Goal: Navigation & Orientation: Find specific page/section

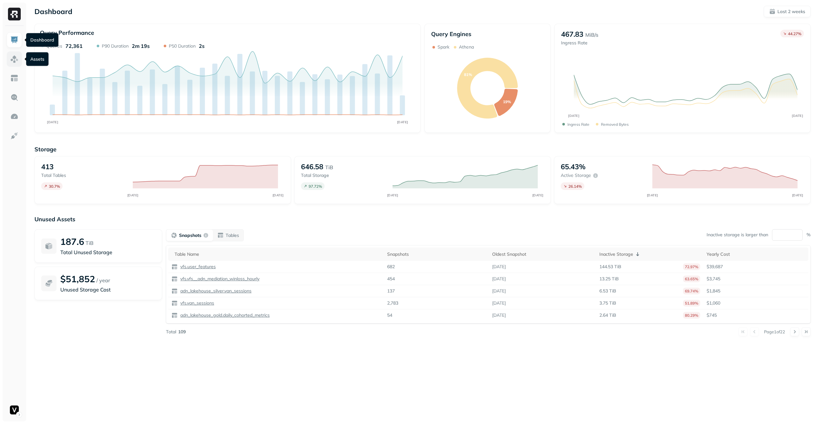
click at [11, 54] on link at bounding box center [14, 58] width 15 height 15
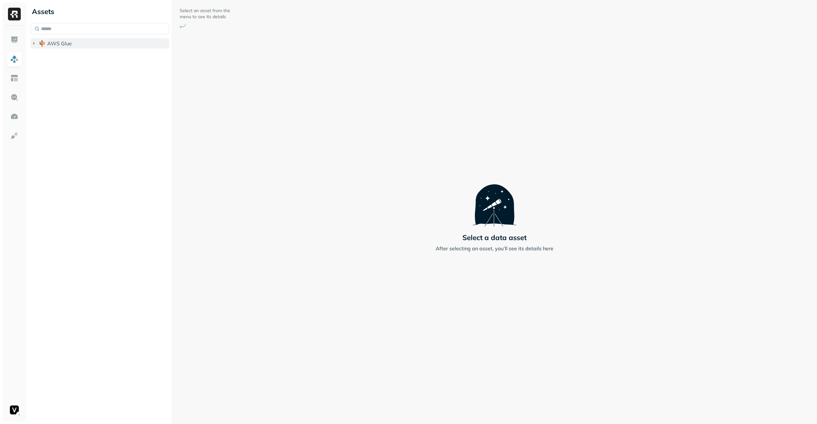
click at [73, 46] on button "AWS Glue" at bounding box center [100, 43] width 138 height 10
click at [69, 46] on span "AWS Glue" at bounding box center [59, 43] width 25 height 6
click at [69, 44] on span "AWS Glue" at bounding box center [59, 43] width 25 height 6
click at [18, 34] on link at bounding box center [14, 39] width 15 height 15
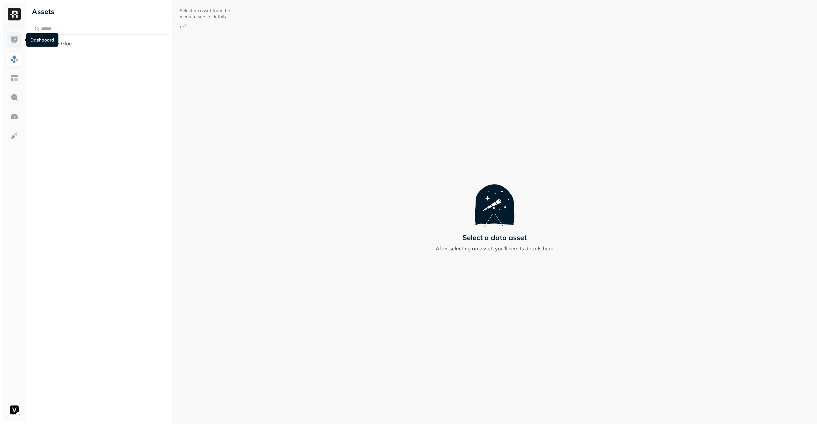
click at [20, 43] on link at bounding box center [14, 39] width 15 height 15
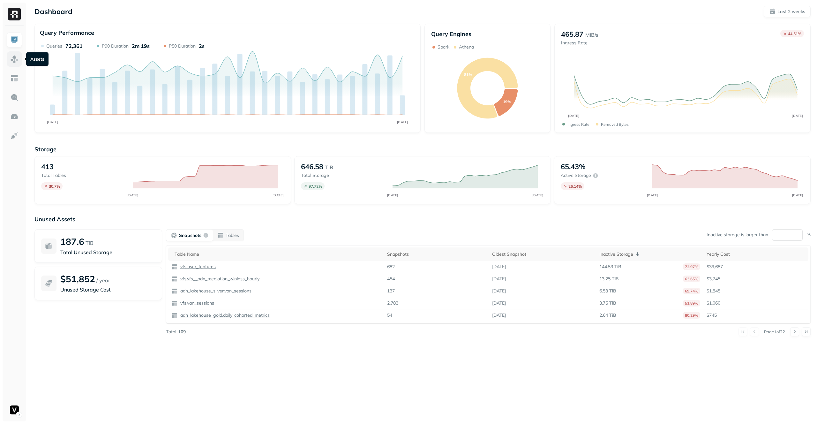
click at [11, 61] on img at bounding box center [14, 59] width 8 height 8
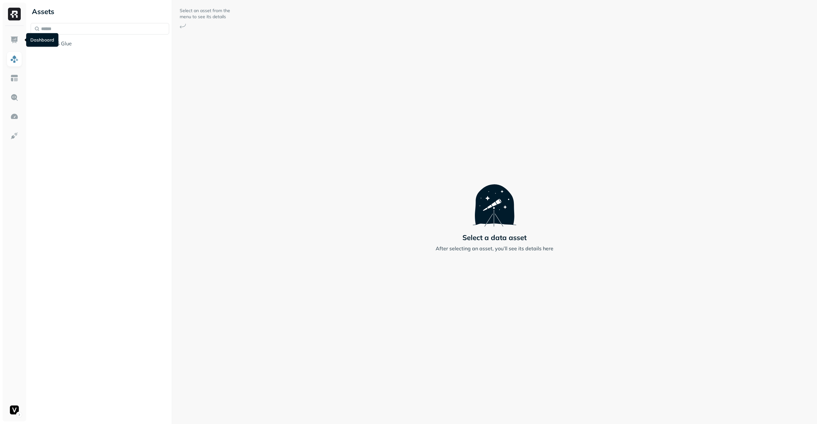
click at [5, 41] on div at bounding box center [15, 223] width 24 height 395
click at [13, 39] on img at bounding box center [14, 40] width 8 height 8
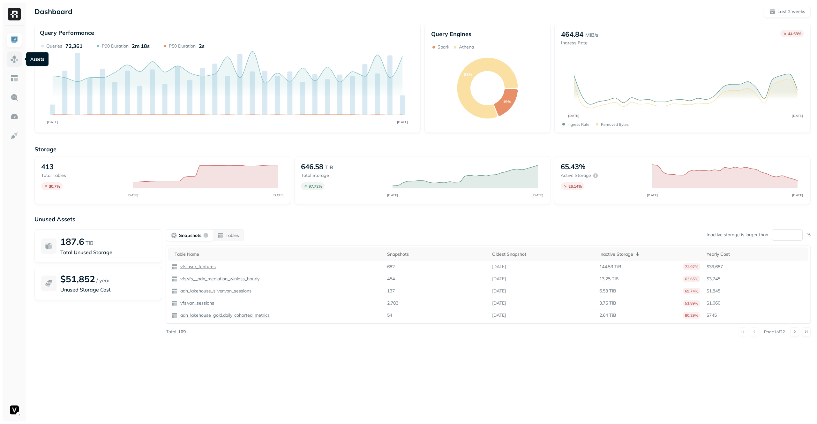
click at [14, 55] on img at bounding box center [14, 59] width 8 height 8
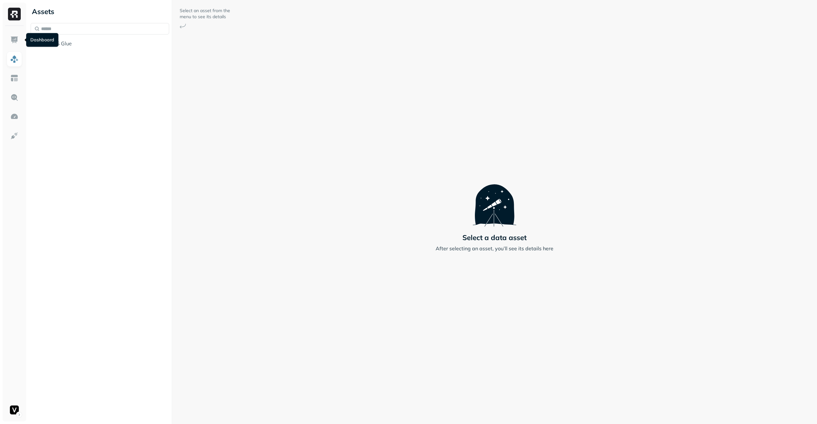
click at [15, 43] on img at bounding box center [14, 40] width 8 height 8
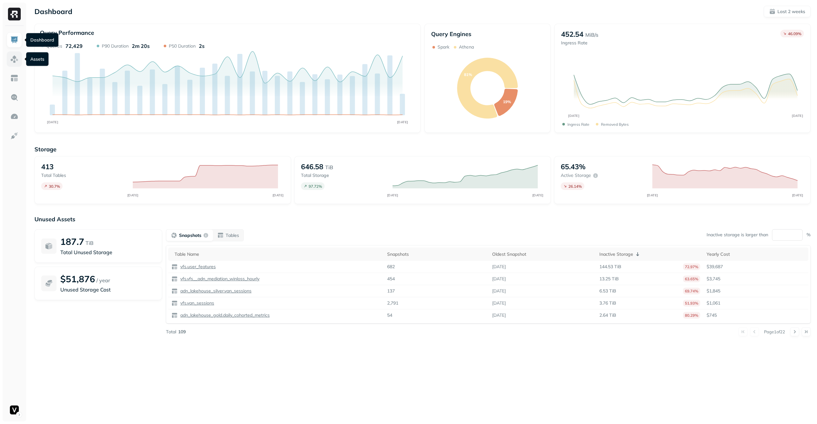
click at [14, 59] on img at bounding box center [14, 59] width 8 height 8
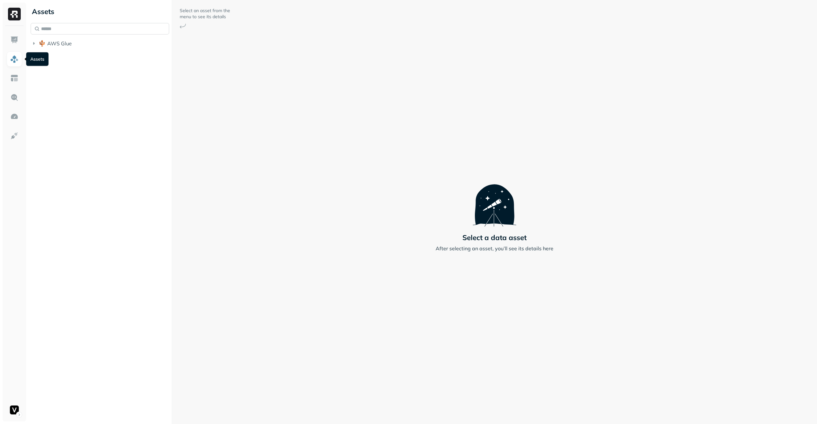
click at [91, 32] on input "text" at bounding box center [100, 28] width 138 height 11
type input "**********"
click at [15, 33] on link at bounding box center [14, 39] width 15 height 15
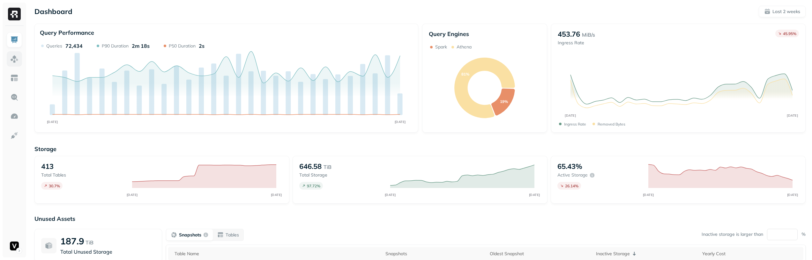
click at [17, 56] on img at bounding box center [14, 59] width 8 height 8
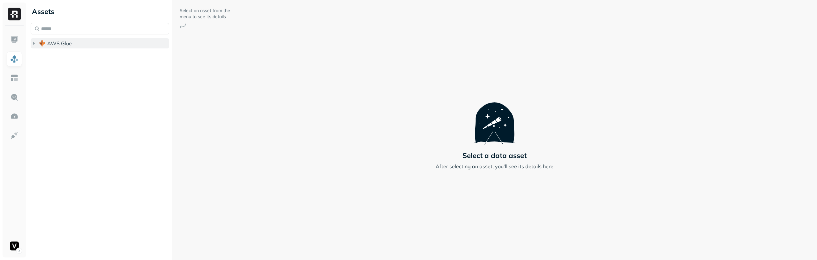
click at [97, 45] on button "AWS Glue" at bounding box center [100, 43] width 138 height 10
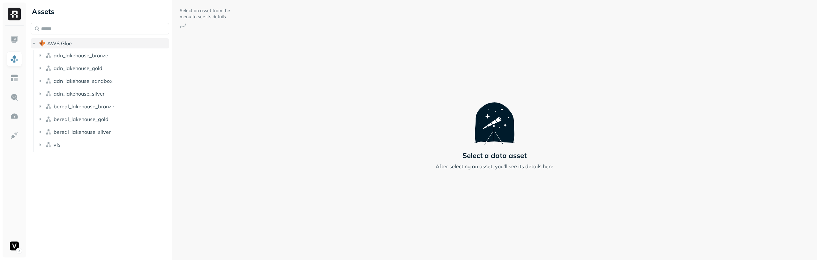
click at [97, 45] on button "AWS Glue" at bounding box center [100, 43] width 138 height 10
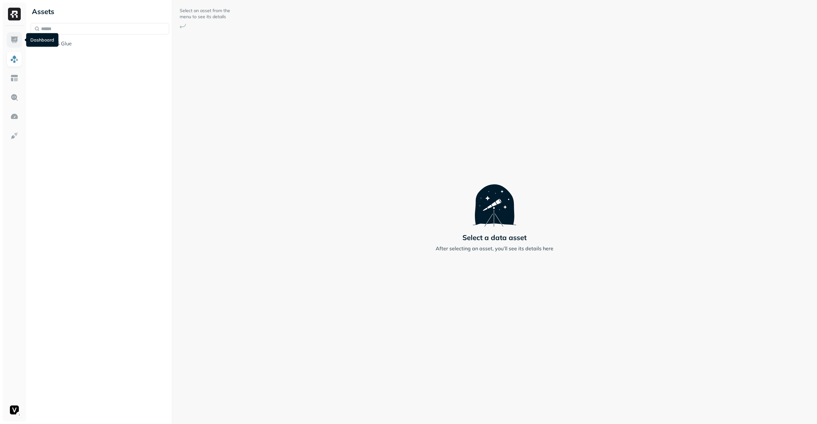
click at [13, 39] on img at bounding box center [14, 40] width 8 height 8
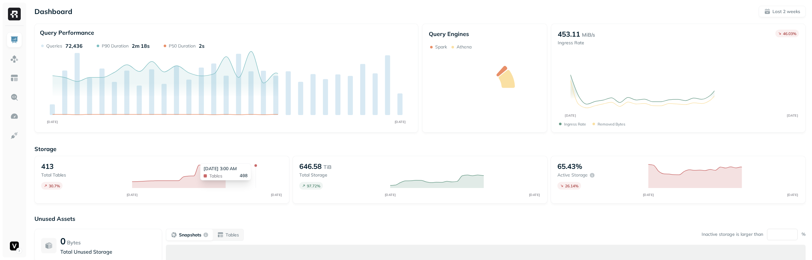
scroll to position [36, 0]
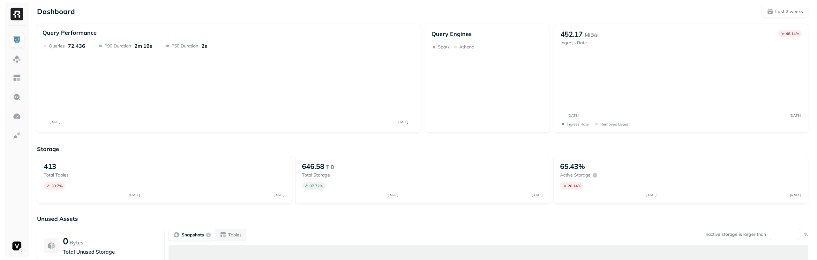
scroll to position [36, 0]
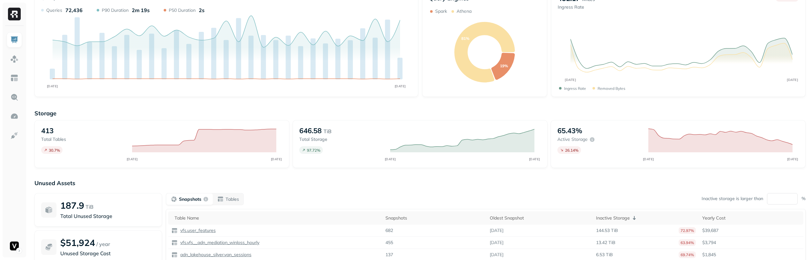
click at [572, 203] on div "Snapshots Tables Inactive storage is larger than ** %" at bounding box center [486, 199] width 640 height 12
click at [18, 248] on html "Dashboard Last 2 weeks Query Performance OCT [DATE] Queries 72,436 P90 Duration…" at bounding box center [406, 141] width 812 height 355
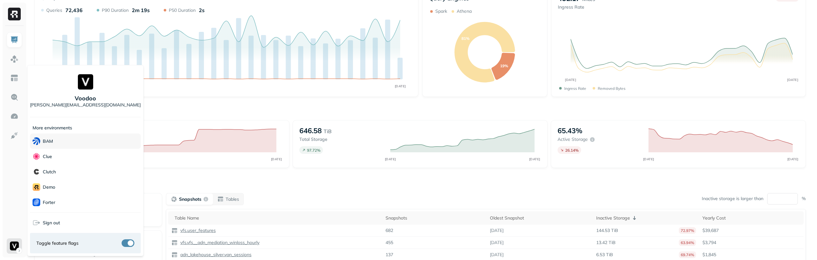
click at [65, 140] on div "BAM" at bounding box center [85, 141] width 111 height 15
